Goal: Task Accomplishment & Management: Complete application form

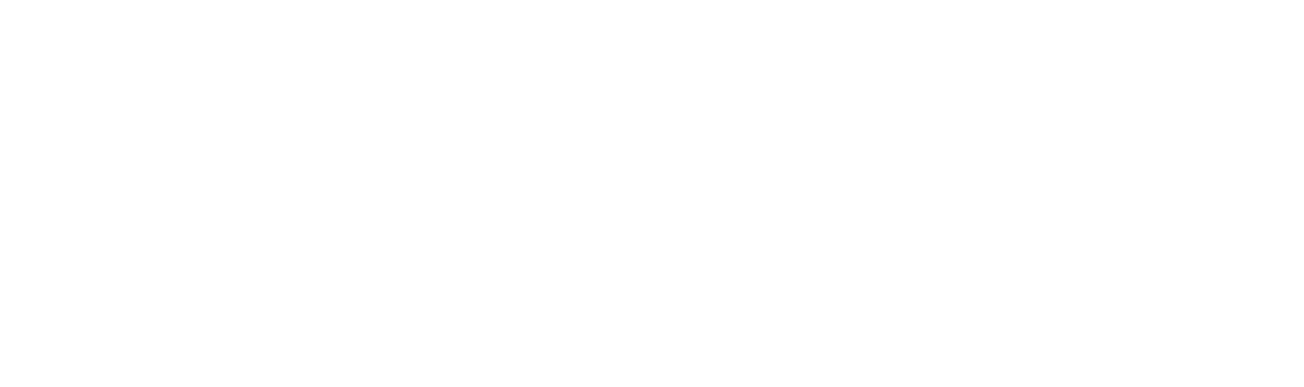
click at [160, 50] on input "email" at bounding box center [652, 44] width 1283 height 12
type input "rene.heijnemans@centagon.com"
click at [0, 0] on slot "Back to app" at bounding box center [0, 0] width 0 height 0
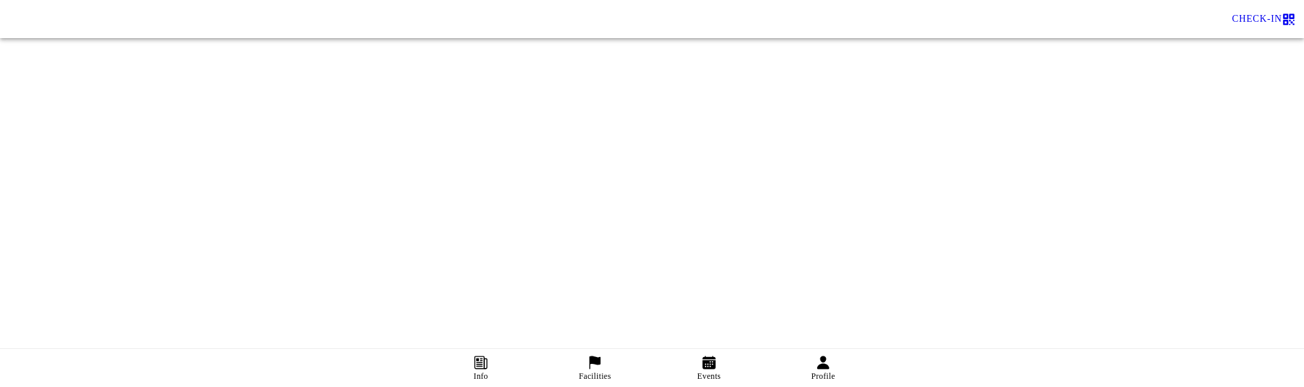
click at [588, 364] on span "Facilities" at bounding box center [595, 367] width 98 height 38
click at [71, 19] on img at bounding box center [613, 19] width 1226 height 0
click at [92, 0] on div "This App is powered by:" at bounding box center [652, 0] width 1304 height 0
click at [67, 0] on div "This App is powered by:" at bounding box center [652, 0] width 1304 height 0
click at [93, 0] on div "This App is powered by:" at bounding box center [652, 0] width 1304 height 0
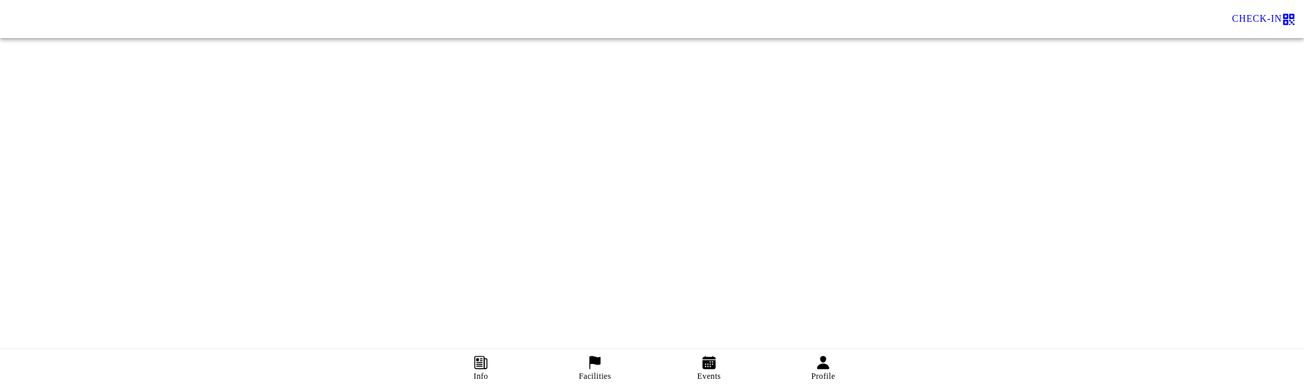
click at [119, 0] on div "This App is powered by:" at bounding box center [652, 0] width 1304 height 0
click at [86, 0] on div "This App is powered by:" at bounding box center [652, 0] width 1304 height 0
click at [17, 0] on div "This App is powered by:" at bounding box center [652, 0] width 1304 height 0
click at [80, 0] on div "This App is powered by:" at bounding box center [652, 0] width 1304 height 0
click at [86, 0] on div "This App is powered by:" at bounding box center [652, 0] width 1304 height 0
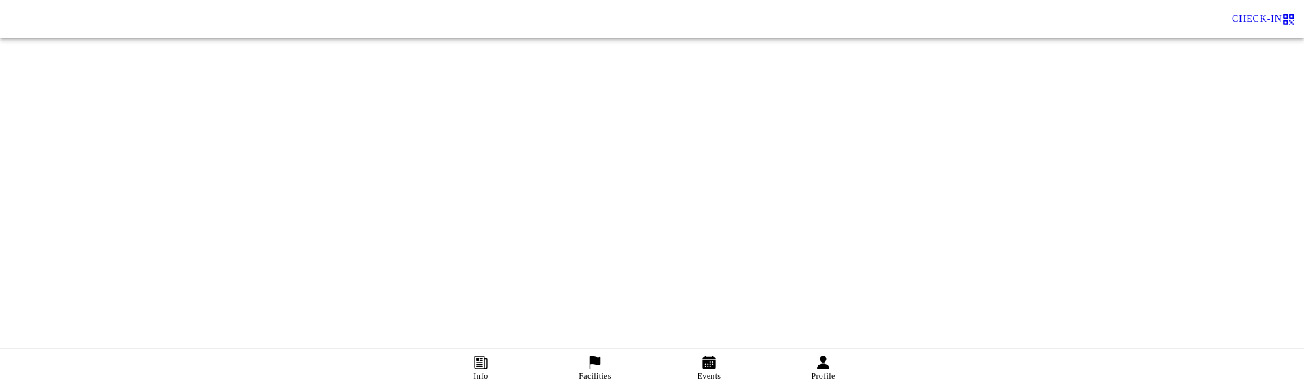
click at [103, 0] on div "This App is powered by:" at bounding box center [652, 0] width 1304 height 0
click at [53, 0] on div "This App is powered by:" at bounding box center [652, 0] width 1304 height 0
click at [98, 0] on div "This App is powered by:" at bounding box center [652, 0] width 1304 height 0
drag, startPoint x: 107, startPoint y: 282, endPoint x: 109, endPoint y: 273, distance: 9.2
click at [107, 0] on div "This App is powered by:" at bounding box center [652, 0] width 1304 height 0
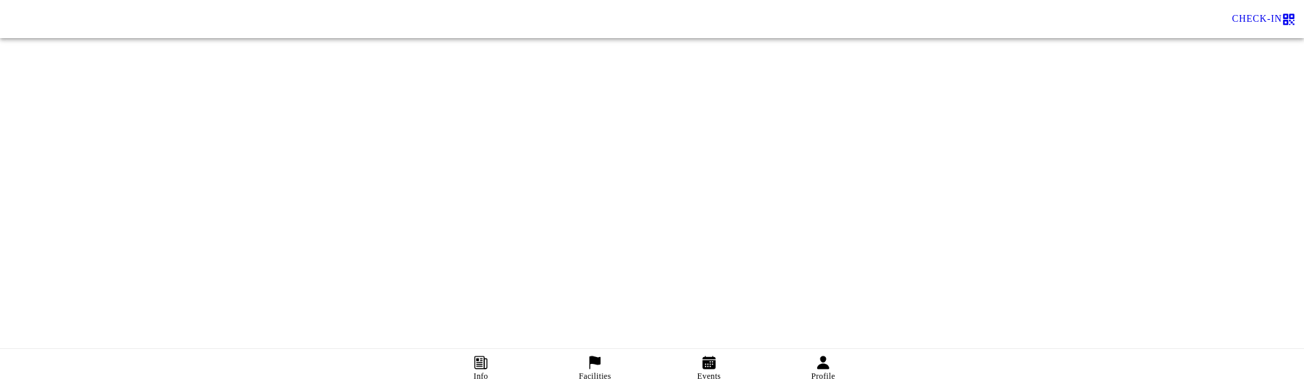
click at [263, 65] on ion-row at bounding box center [652, 65] width 1298 height 0
click at [136, 65] on ion-row at bounding box center [652, 65] width 1298 height 0
click at [97, 0] on div "This App is powered by:" at bounding box center [652, 0] width 1304 height 0
click at [593, 358] on icon at bounding box center [596, 361] width 12 height 13
click at [0, 0] on slot "Type: Everything" at bounding box center [0, 0] width 0 height 0
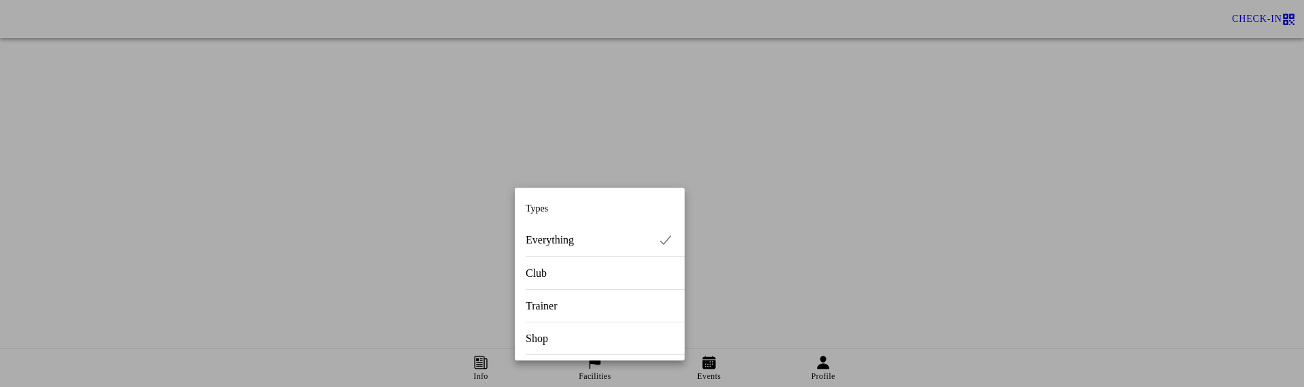
click at [573, 270] on div "Club" at bounding box center [600, 273] width 148 height 32
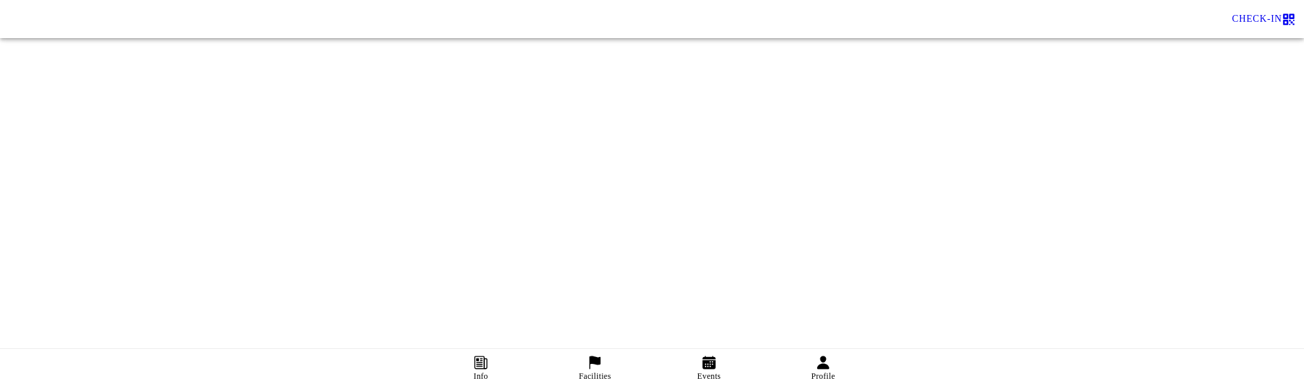
click at [0, 0] on slot "Type: Club" at bounding box center [0, 0] width 0 height 0
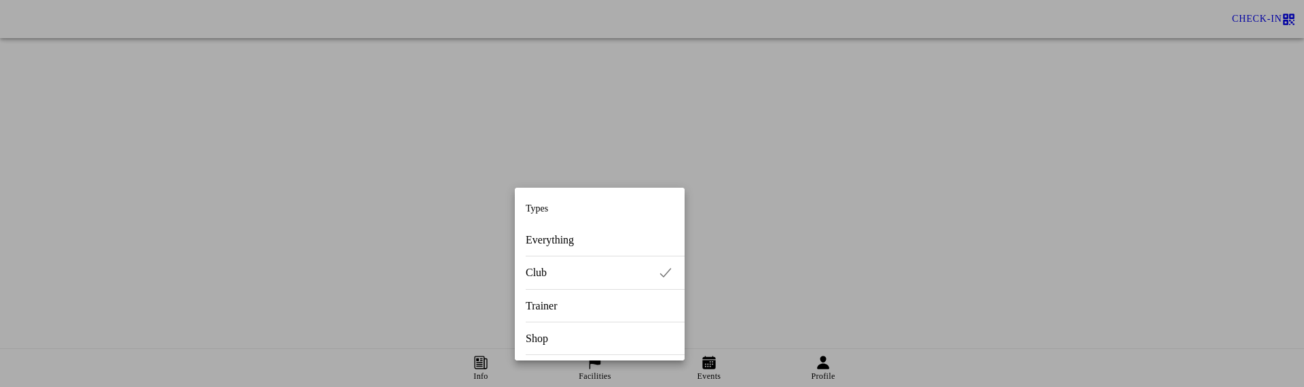
click at [0, 0] on slot "Everything" at bounding box center [0, 0] width 0 height 0
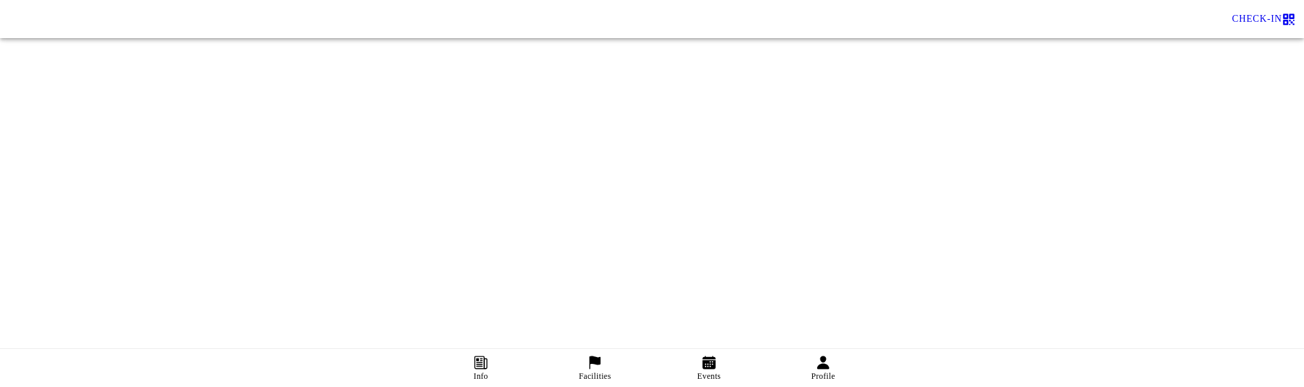
click at [1040, 204] on div "FACILITIES Create Type: Everything Ko Samui Outdoors MONs Test Facility Rene 06…" at bounding box center [652, 331] width 1304 height 619
click at [49, 109] on icon at bounding box center [30, 90] width 38 height 38
click at [745, 72] on ion-segment-button "COMPETITIONS" at bounding box center [978, 55] width 652 height 33
click at [519, 72] on ion-segment-button "EVENTS" at bounding box center [326, 55] width 652 height 33
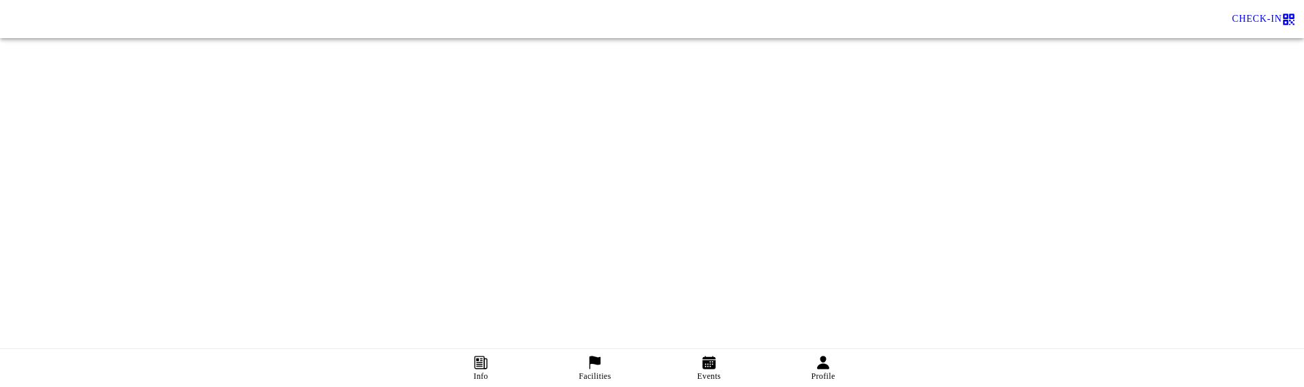
click at [872, 380] on link "Profile" at bounding box center [823, 367] width 114 height 38
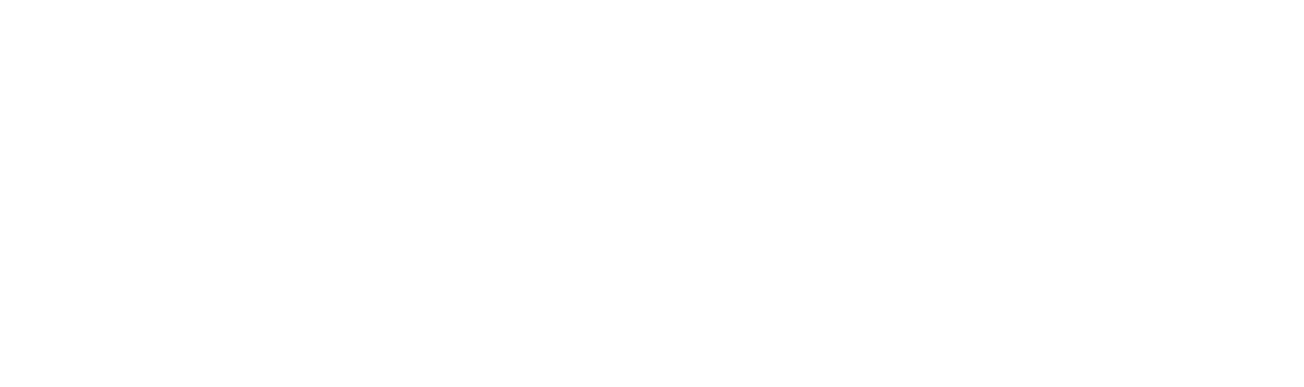
click at [0, 0] on slot "Back to app" at bounding box center [0, 0] width 0 height 0
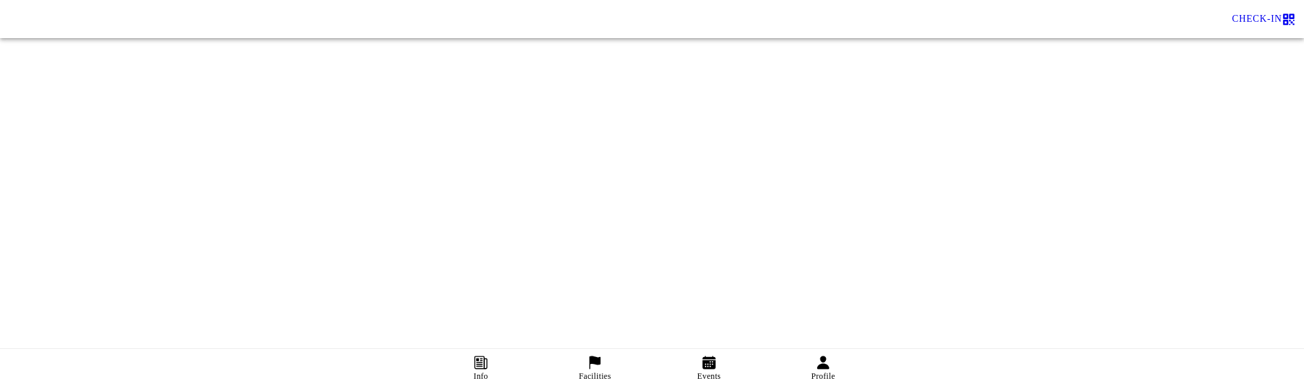
drag, startPoint x: 598, startPoint y: 359, endPoint x: 570, endPoint y: 381, distance: 35.8
click at [598, 359] on icon at bounding box center [596, 361] width 12 height 13
drag, startPoint x: 239, startPoint y: 193, endPoint x: 311, endPoint y: 347, distance: 170.2
click at [240, 193] on div "FACILITIES Create Type: Everything Ko Samui Outdoors MONs Test Facility Rene 06…" at bounding box center [652, 331] width 1304 height 619
click at [486, 372] on ion-label "Info" at bounding box center [480, 376] width 14 height 10
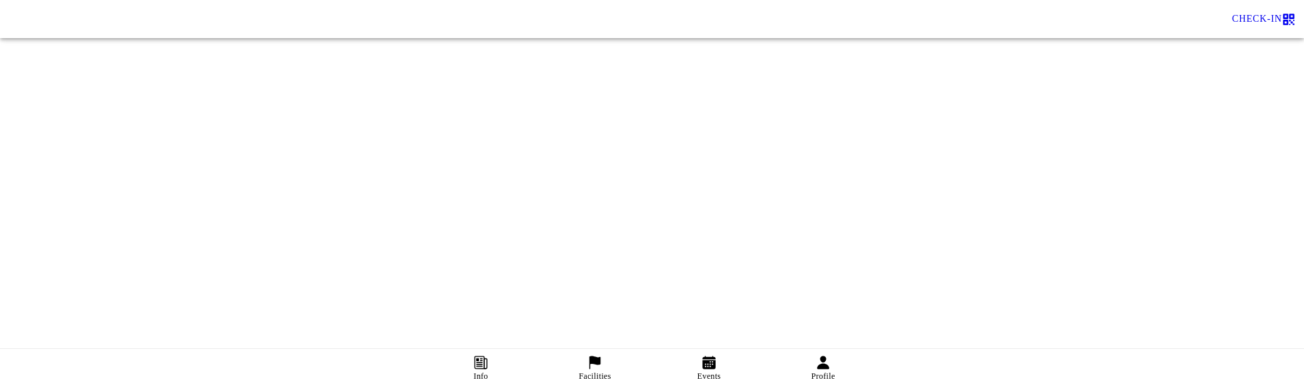
click at [45, 19] on img at bounding box center [613, 19] width 1226 height 0
click at [103, 0] on div "This App is powered by:" at bounding box center [652, 0] width 1304 height 0
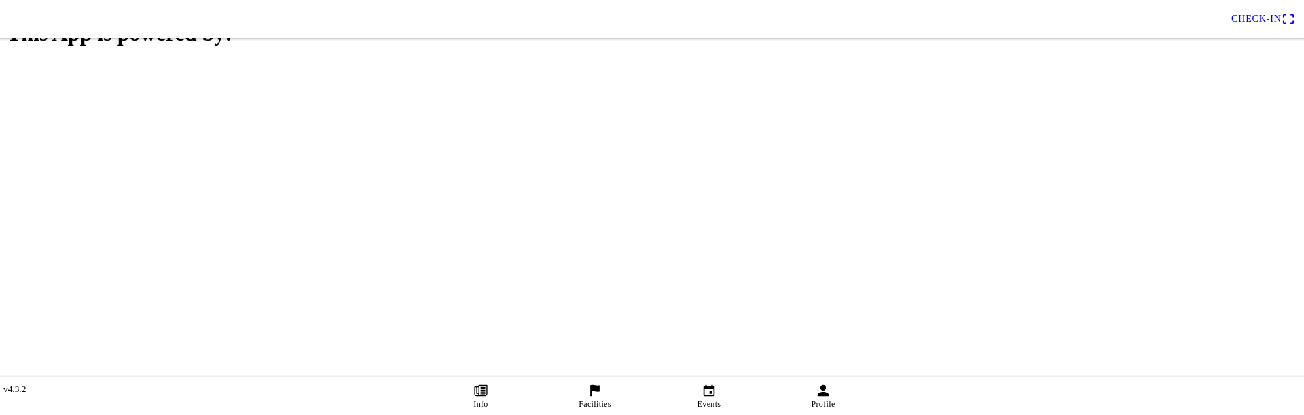
click at [73, 249] on main "This App is powered by:" at bounding box center [652, 188] width 1304 height 376
drag, startPoint x: 41, startPoint y: 230, endPoint x: 32, endPoint y: 281, distance: 51.2
click at [43, 0] on div "This App is powered by:" at bounding box center [652, 0] width 1304 height 0
drag, startPoint x: 55, startPoint y: 273, endPoint x: 60, endPoint y: 260, distance: 14.0
click at [58, 0] on div "This App is powered by:" at bounding box center [652, 0] width 1304 height 0
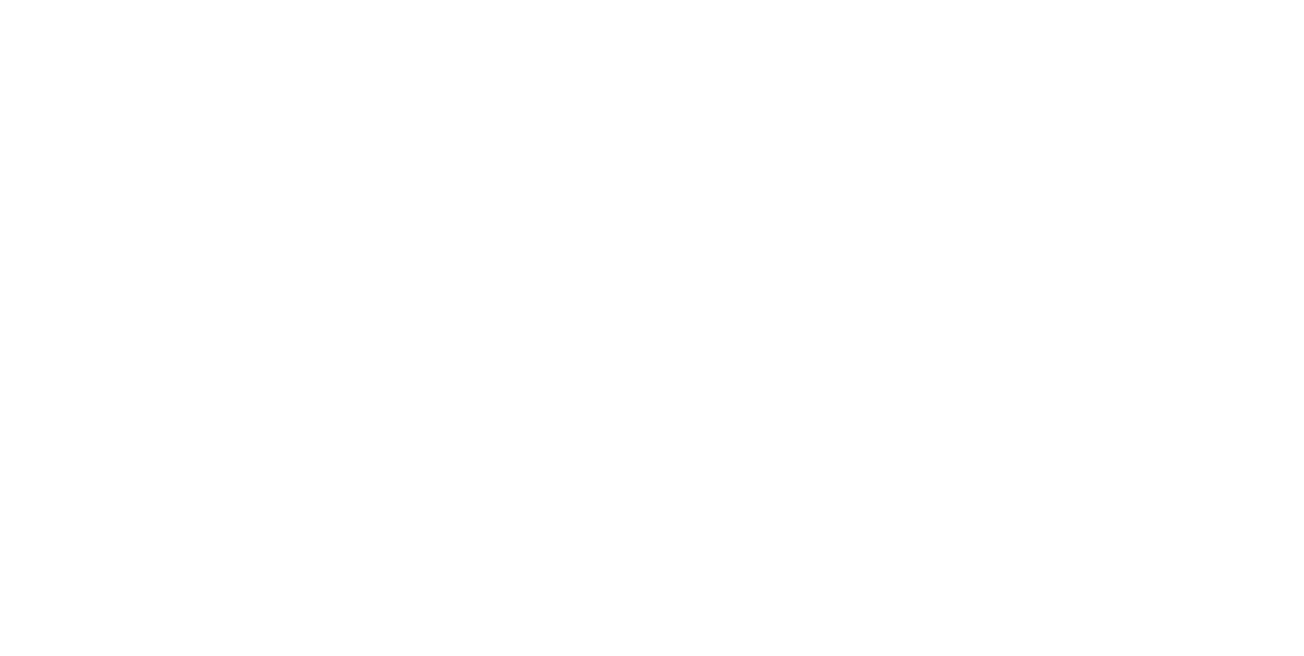
click at [674, 340] on ion-router-outlet at bounding box center [652, 328] width 1304 height 656
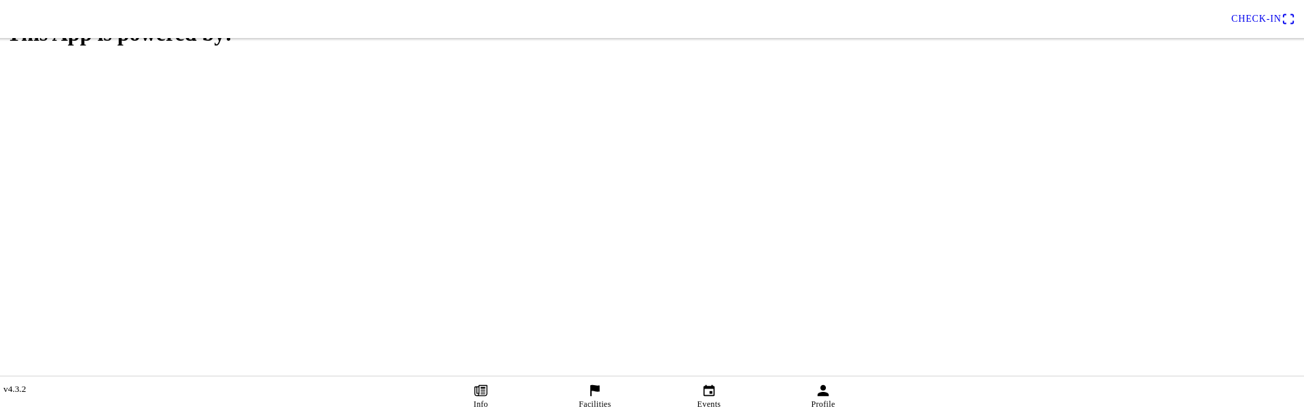
click at [592, 395] on icon "flag" at bounding box center [595, 390] width 15 height 15
click at [708, 393] on icon "calendar" at bounding box center [709, 390] width 15 height 15
click at [615, 397] on link "Facilities" at bounding box center [595, 396] width 114 height 38
click at [0, 0] on slot "Create" at bounding box center [0, 0] width 0 height 0
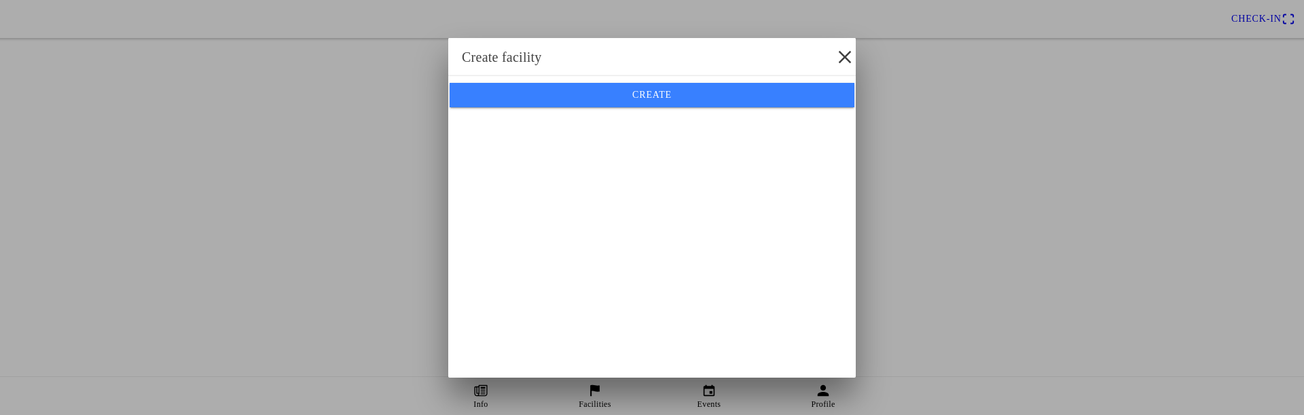
click at [0, 0] on slot "Create" at bounding box center [0, 0] width 0 height 0
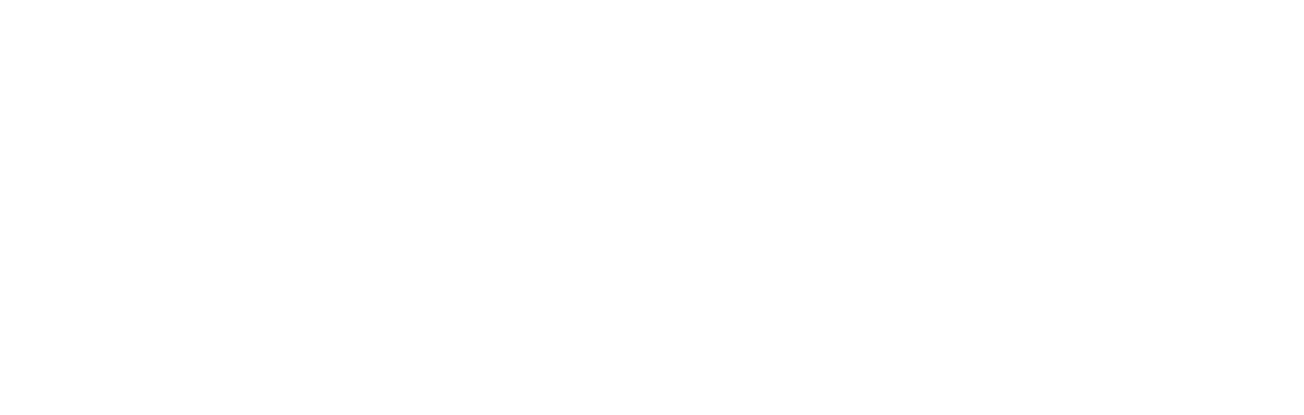
click at [71, 50] on div "E-mail" at bounding box center [652, 31] width 1304 height 38
click at [92, 49] on input "email" at bounding box center [652, 37] width 1283 height 23
paste input "rene.heijnemans@getright.nl"
type input "rene.heijnemans@getright.nl"
click at [0, 0] on slot "Next" at bounding box center [0, 0] width 0 height 0
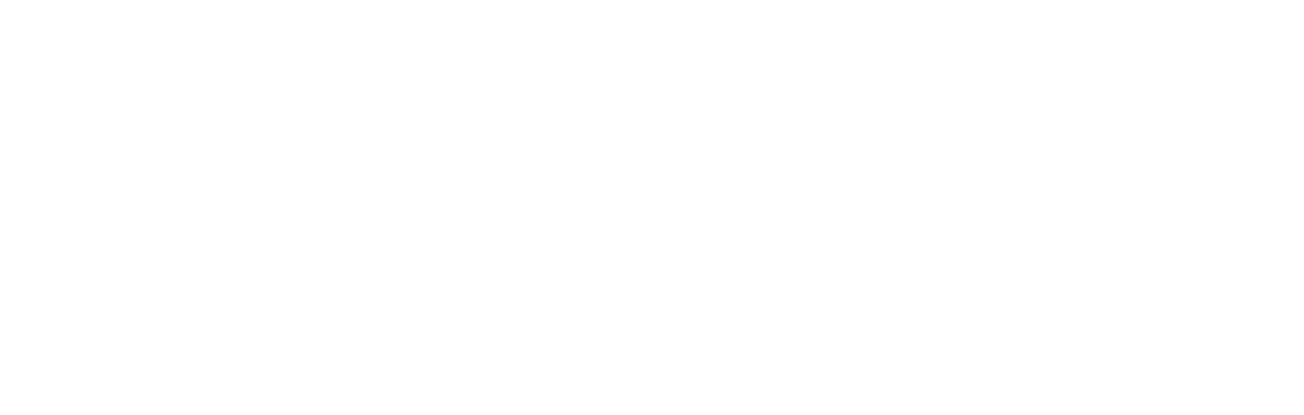
drag, startPoint x: 710, startPoint y: 269, endPoint x: 702, endPoint y: 272, distance: 8.0
click at [710, 150] on span "button" at bounding box center [652, 138] width 1281 height 24
click at [124, 42] on input "text" at bounding box center [652, 30] width 1283 height 23
type input "test"
click at [104, 81] on button "button" at bounding box center [657, 61] width 1293 height 37
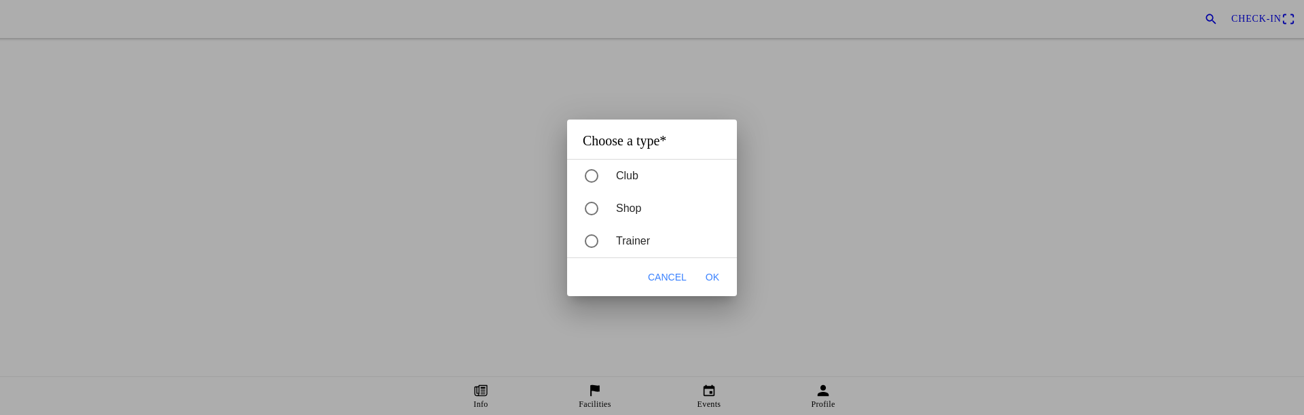
click at [634, 176] on div "Club" at bounding box center [659, 176] width 156 height 30
click at [734, 279] on div "Cancel OK" at bounding box center [652, 277] width 170 height 38
click at [721, 276] on button "OK" at bounding box center [712, 277] width 27 height 27
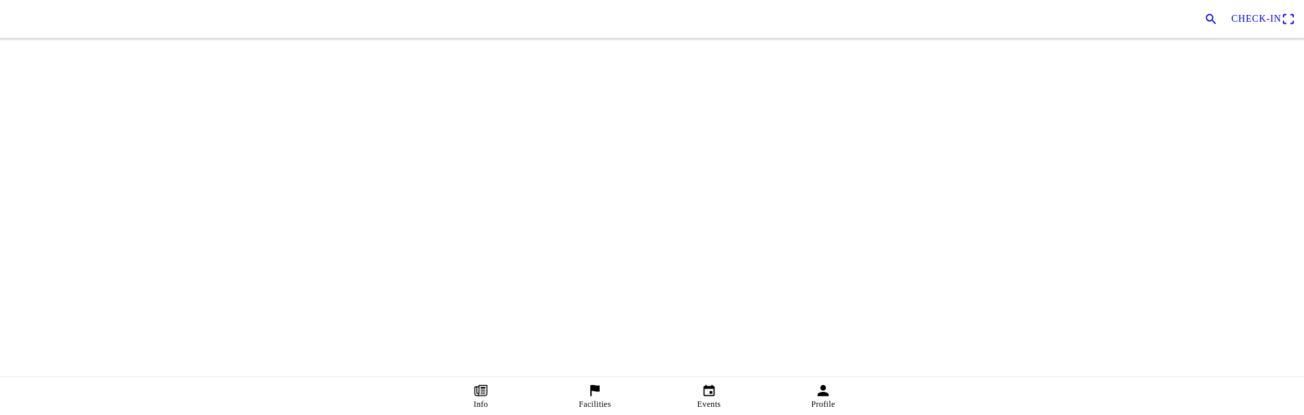
drag, startPoint x: 133, startPoint y: 166, endPoint x: 144, endPoint y: 174, distance: 13.2
click at [135, 118] on input "text" at bounding box center [652, 106] width 1283 height 23
click at [55, 217] on span "Location*" at bounding box center [33, 212] width 44 height 12
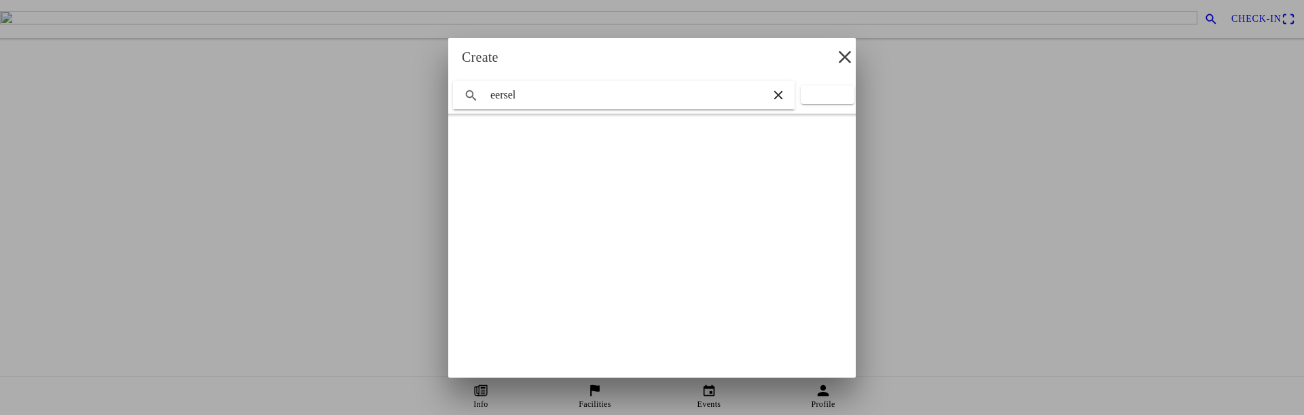
type input "eersel"
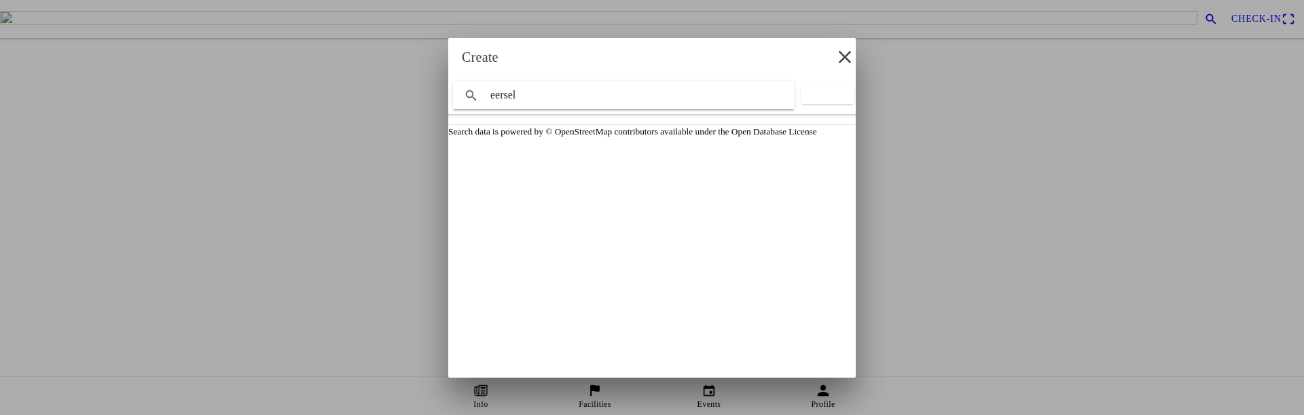
click at [0, 0] on slot "Eersel, North Brabant, Netherlands" at bounding box center [0, 0] width 0 height 0
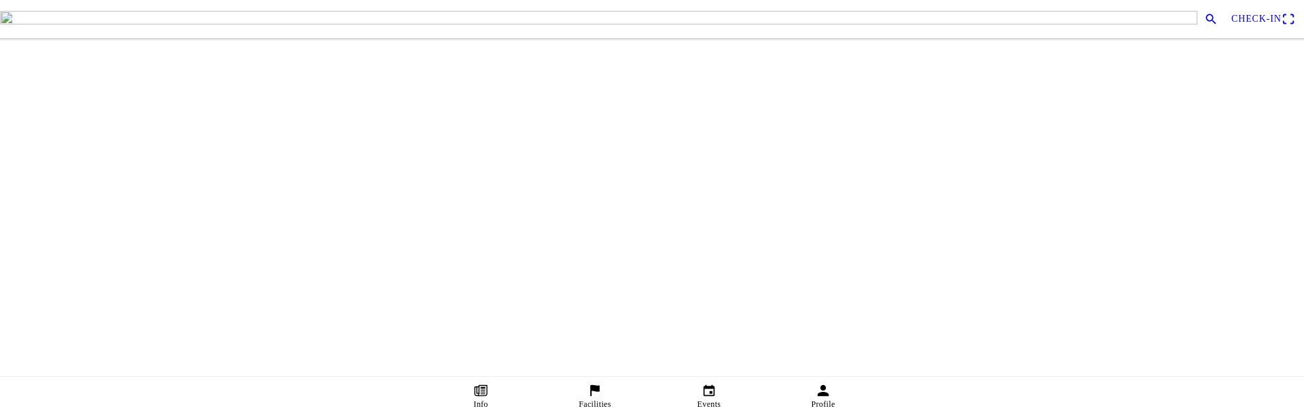
click at [194, 245] on ion-label at bounding box center [584, 245] width 1147 height 0
click at [667, 281] on span "Create" at bounding box center [652, 269] width 1281 height 24
click at [0, 0] on slot "Choose a profile picture" at bounding box center [0, 0] width 0 height 0
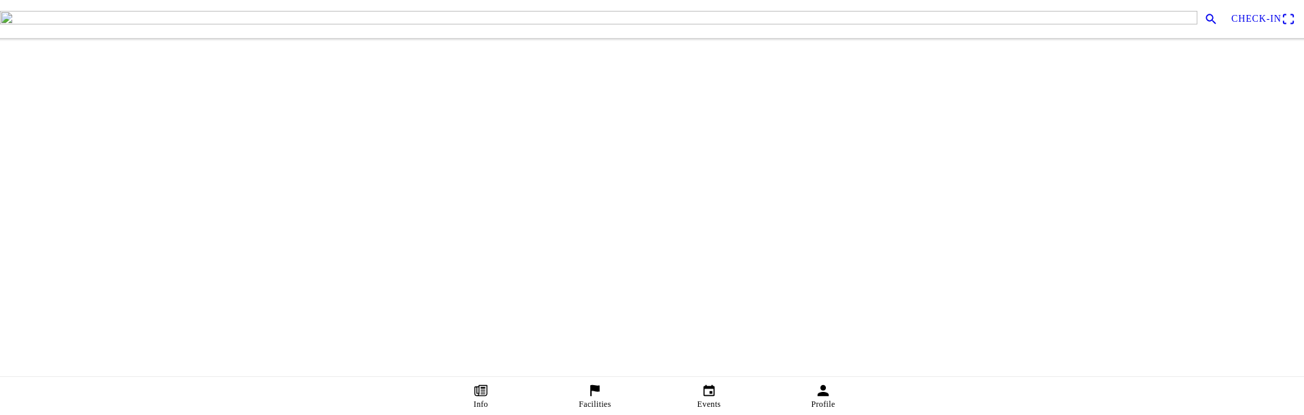
click at [676, 272] on span "Create" at bounding box center [652, 259] width 1281 height 24
click at [0, 0] on slot "Create" at bounding box center [0, 0] width 0 height 0
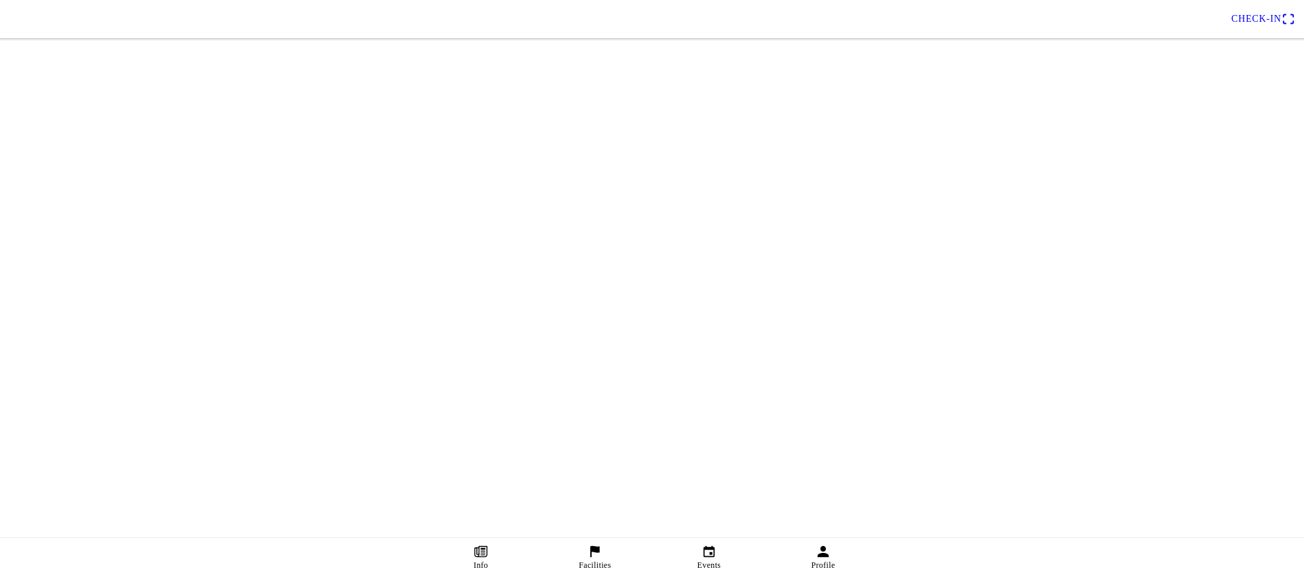
scroll to position [75, 0]
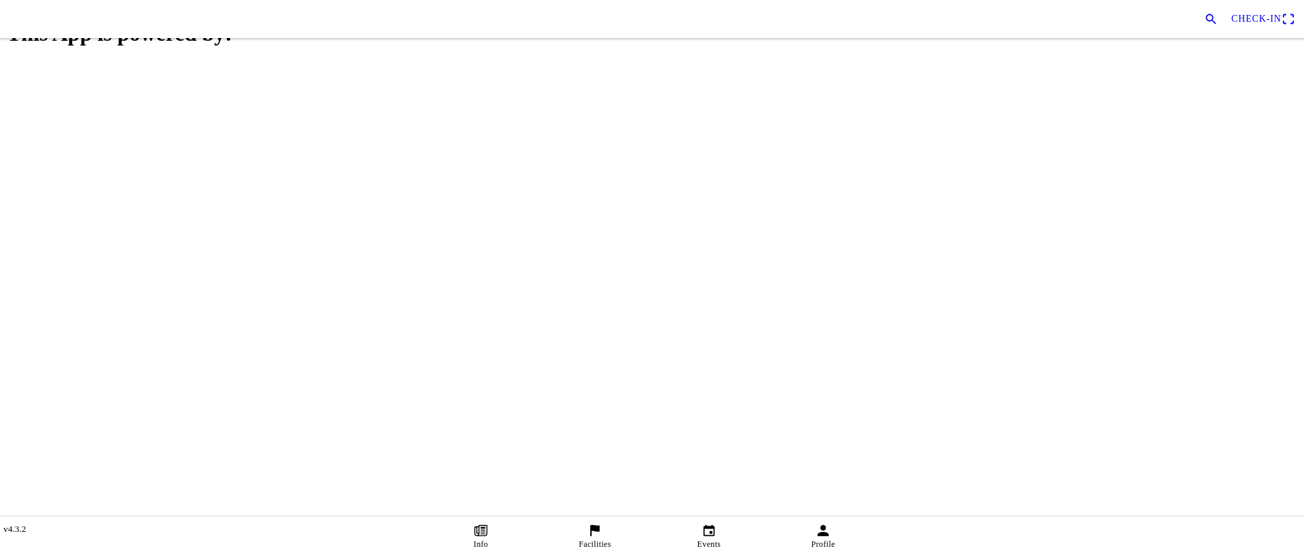
click at [596, 533] on icon "flag" at bounding box center [595, 530] width 15 height 15
click at [49, 341] on img at bounding box center [30, 322] width 38 height 38
click at [588, 533] on icon "flag" at bounding box center [595, 530] width 15 height 15
click at [0, 0] on slot "Create" at bounding box center [0, 0] width 0 height 0
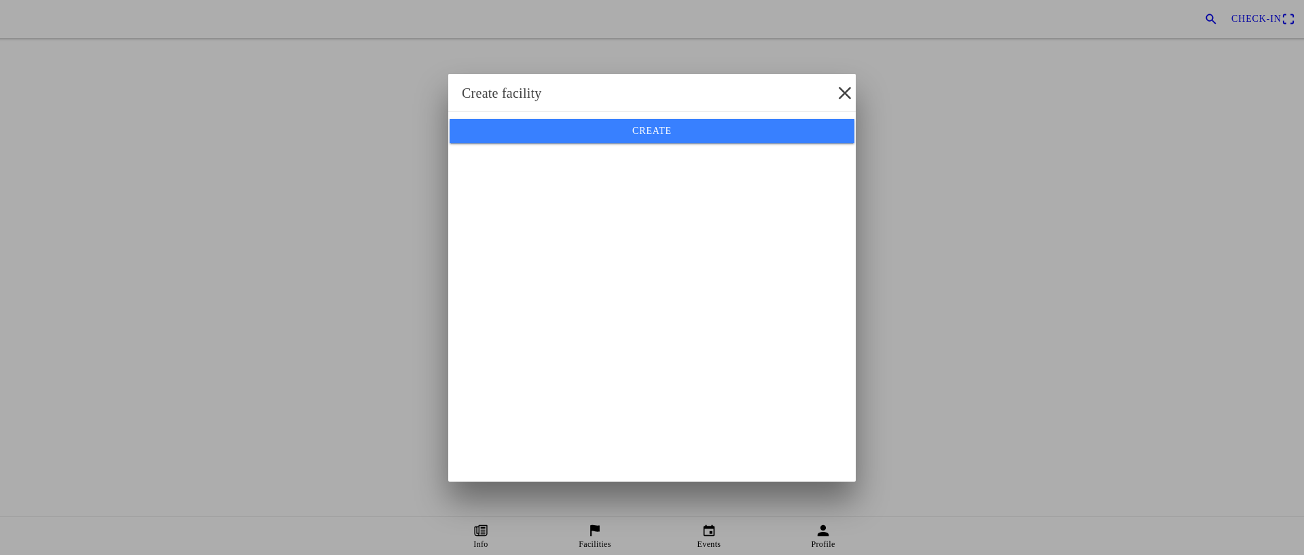
click at [698, 143] on span "Create" at bounding box center [652, 131] width 384 height 24
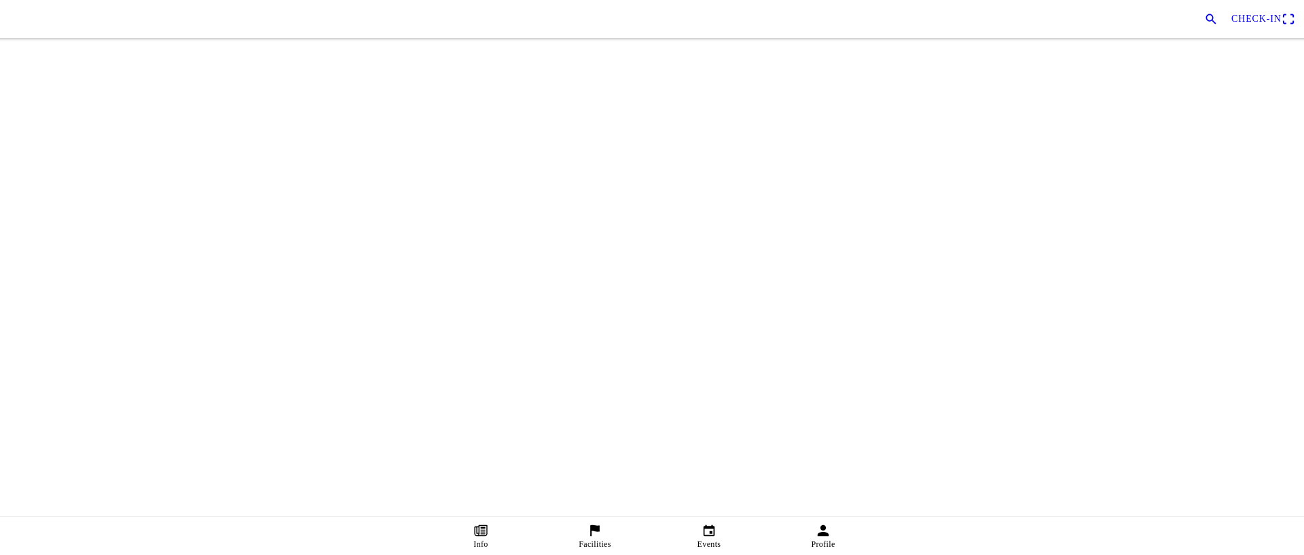
click at [147, 42] on input "text" at bounding box center [652, 30] width 1283 height 23
type input "test"
click at [105, 81] on button "button" at bounding box center [657, 61] width 1293 height 37
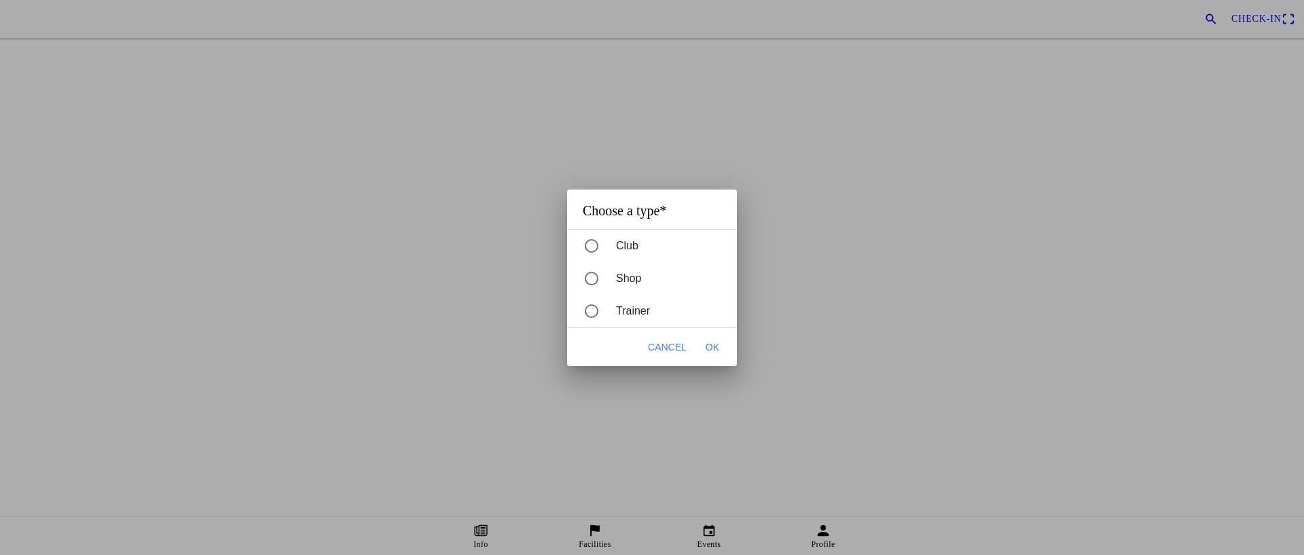
click at [613, 239] on div "Club" at bounding box center [659, 246] width 156 height 30
click at [726, 340] on button "OK" at bounding box center [712, 347] width 27 height 27
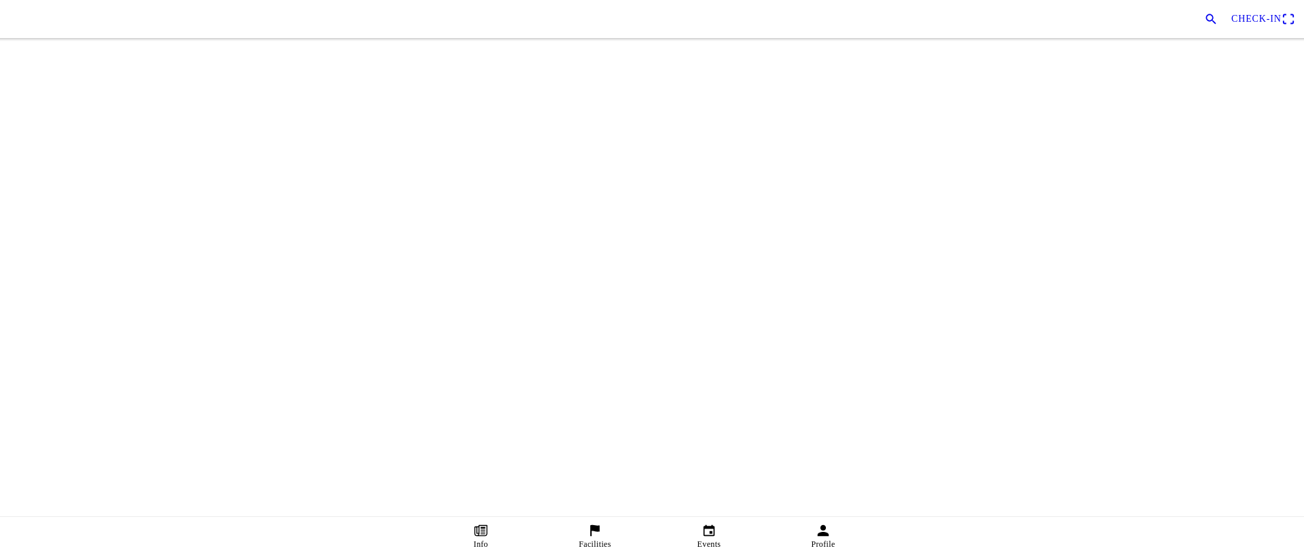
click at [55, 217] on span "Location*" at bounding box center [33, 212] width 44 height 12
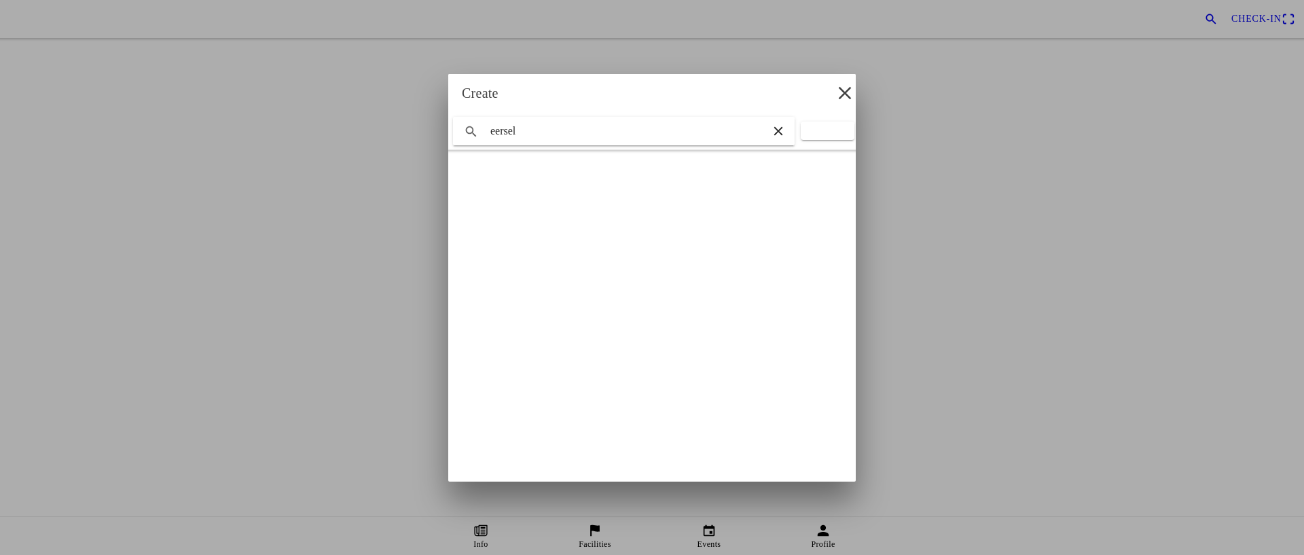
type input "eersel"
click at [0, 0] on slot "Eersel, North Brabant, Netherlands" at bounding box center [0, 0] width 0 height 0
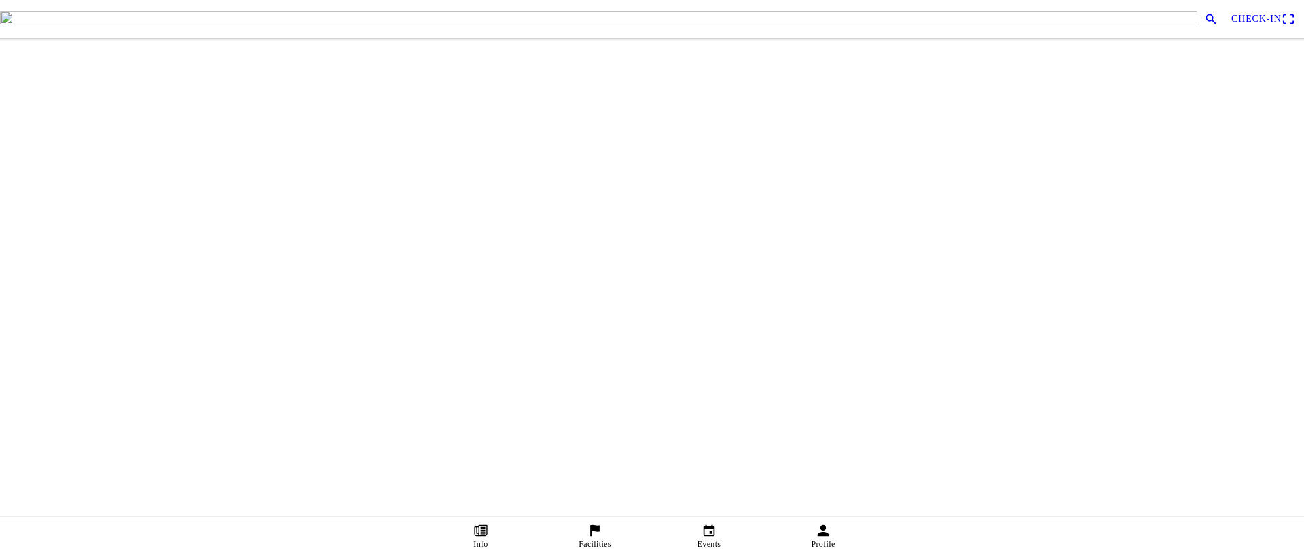
click at [31, 245] on div at bounding box center [584, 245] width 1147 height 0
click at [0, 0] on slot "Create" at bounding box center [0, 0] width 0 height 0
click at [586, 531] on link "Facilities" at bounding box center [595, 536] width 114 height 38
click at [57, 79] on span "Create" at bounding box center [38, 69] width 37 height 18
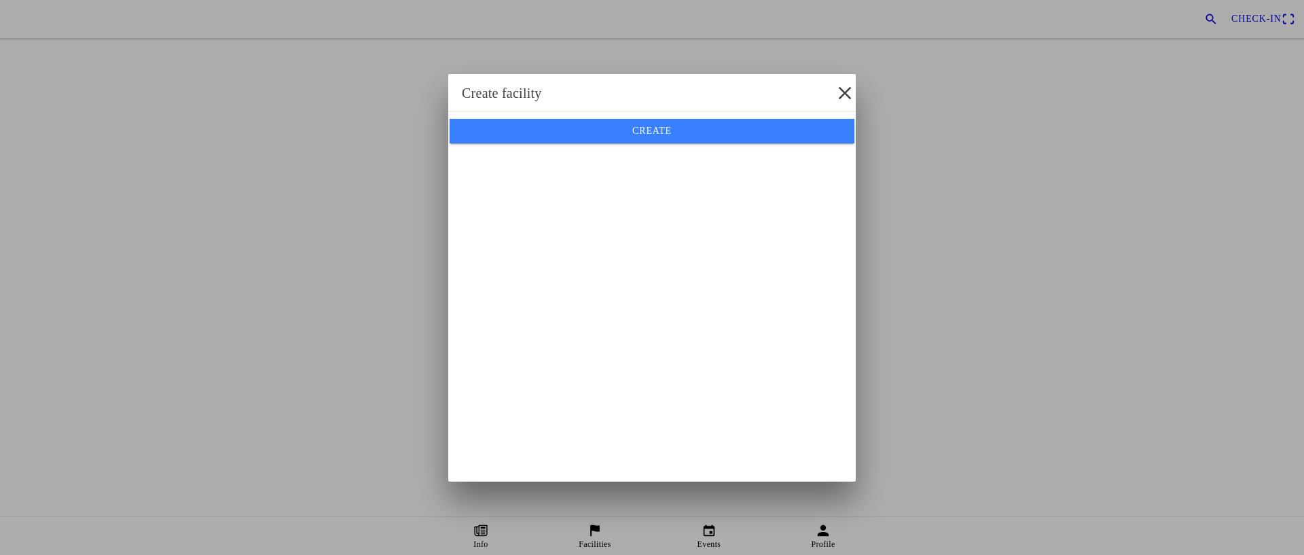
click at [627, 143] on span "Create" at bounding box center [652, 131] width 384 height 24
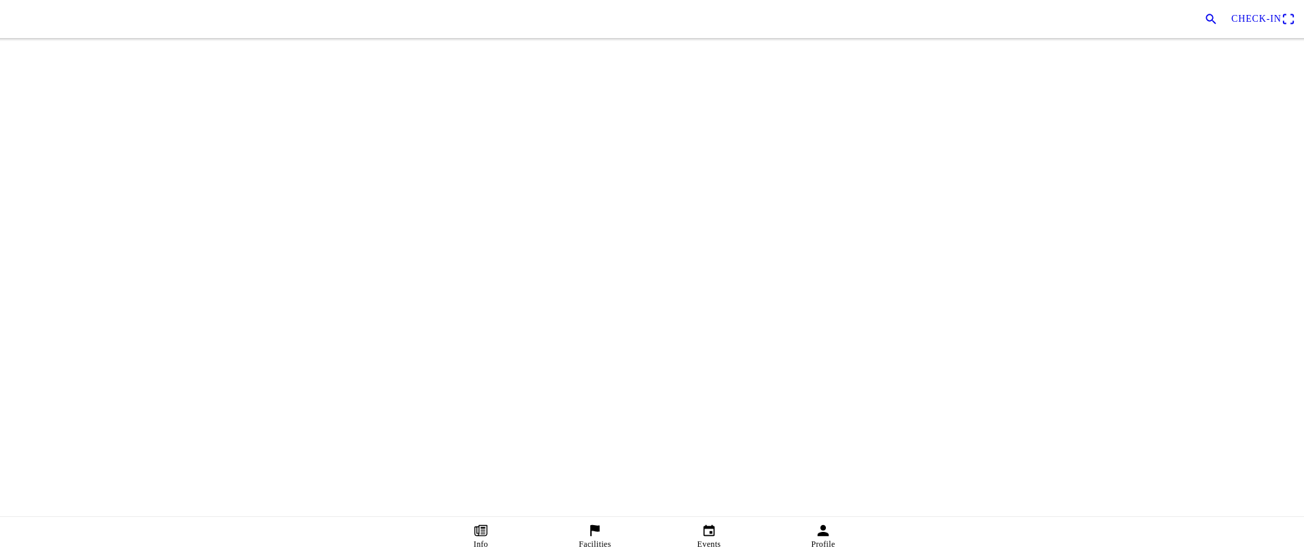
click at [83, 42] on input "text" at bounding box center [652, 30] width 1283 height 23
type input "test"
click at [82, 81] on button "button" at bounding box center [657, 61] width 1293 height 37
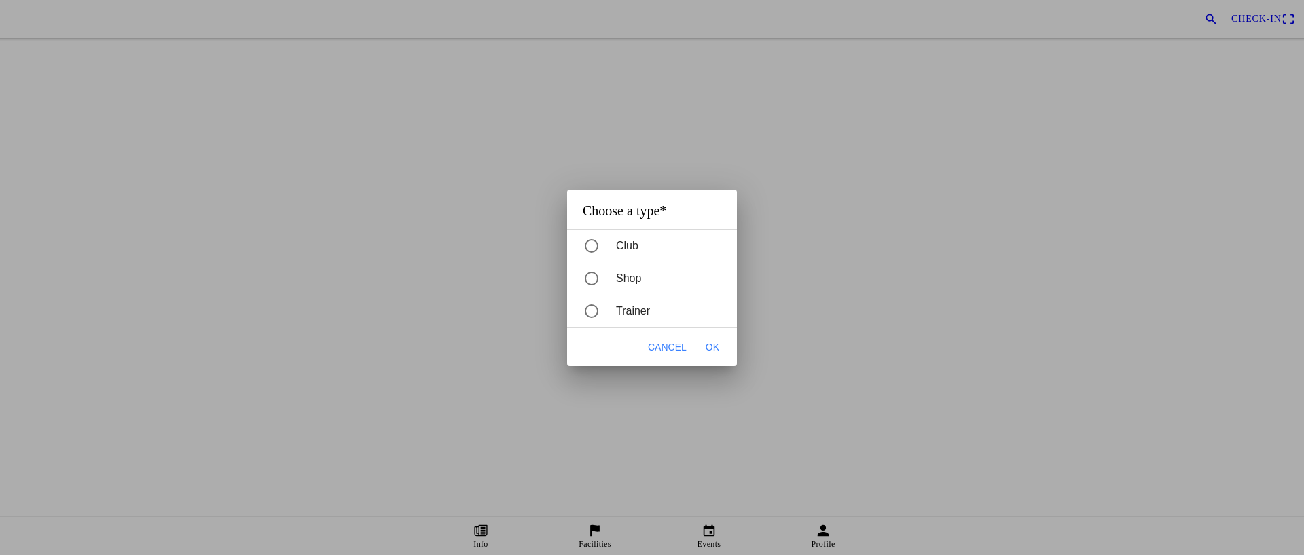
drag, startPoint x: 616, startPoint y: 241, endPoint x: 612, endPoint y: 256, distance: 15.5
click at [615, 243] on div "Club" at bounding box center [659, 246] width 156 height 30
click at [713, 349] on span "OK" at bounding box center [713, 347] width 14 height 14
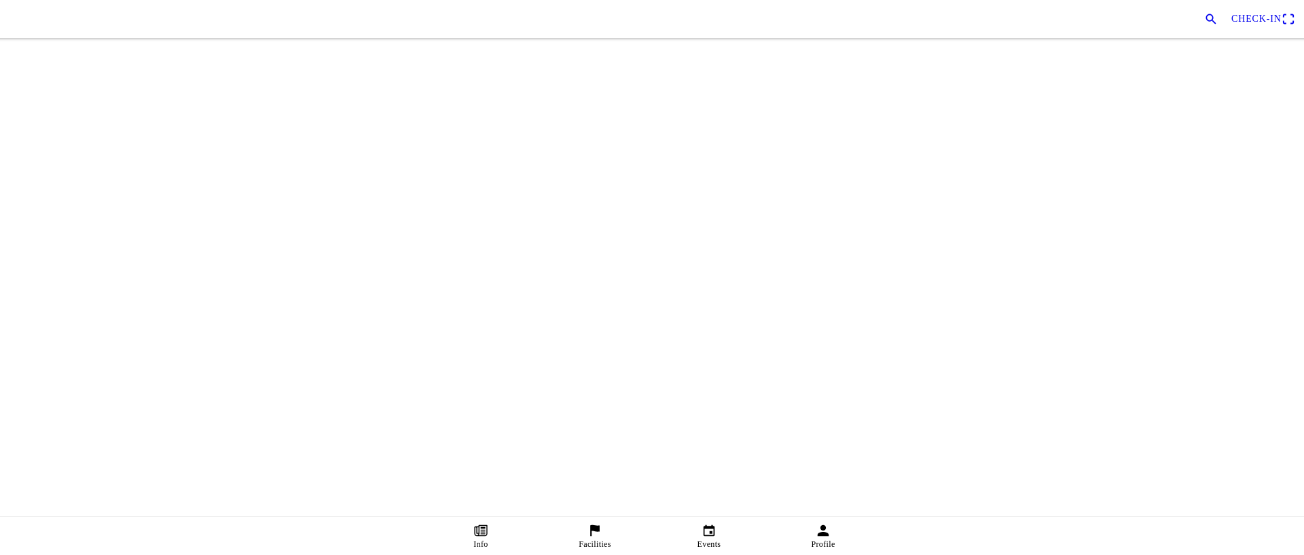
click at [94, 218] on ion-label "Location*" at bounding box center [652, 212] width 1283 height 12
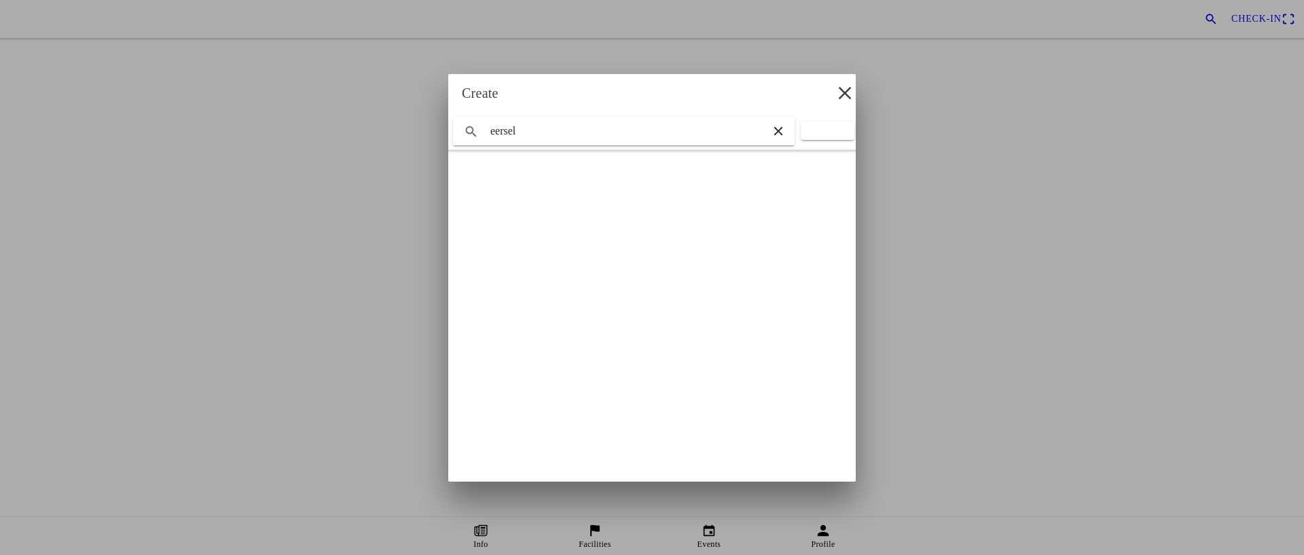
type input "eersel"
click at [0, 0] on slot "Eersel, [GEOGRAPHIC_DATA], [GEOGRAPHIC_DATA]" at bounding box center [0, 0] width 0 height 0
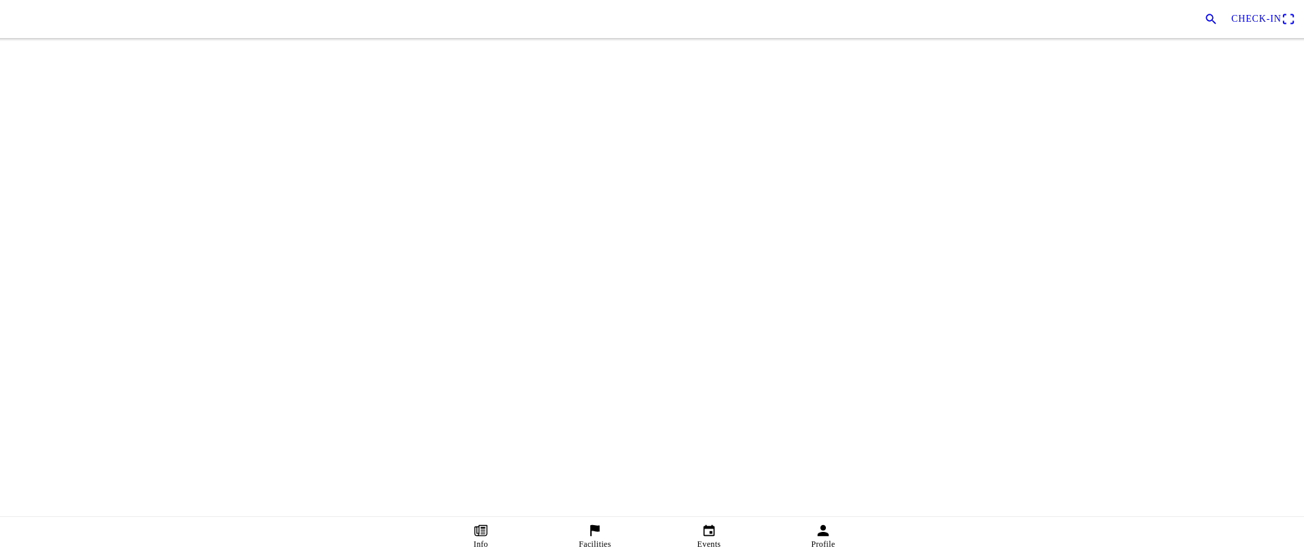
click at [31, 245] on div at bounding box center [584, 245] width 1147 height 0
click at [0, 0] on slot "Create" at bounding box center [0, 0] width 0 height 0
